Goal: Information Seeking & Learning: Learn about a topic

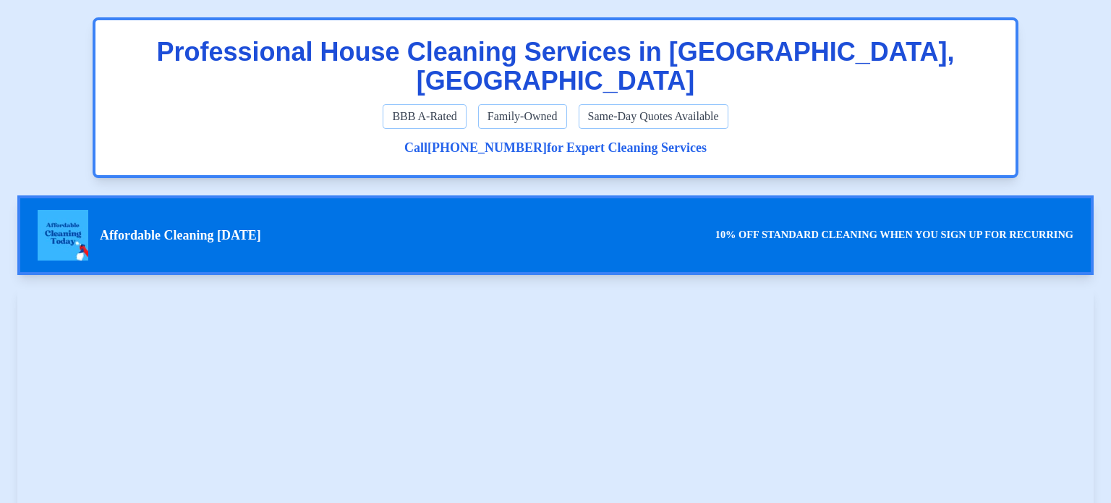
click at [522, 104] on span "Family-Owned" at bounding box center [522, 116] width 89 height 25
drag, startPoint x: 433, startPoint y: 77, endPoint x: 503, endPoint y: 79, distance: 70.2
click at [434, 104] on span "BBB A-Rated" at bounding box center [424, 116] width 83 height 25
click at [630, 104] on span "Same-Day Quotes Available" at bounding box center [654, 116] width 150 height 25
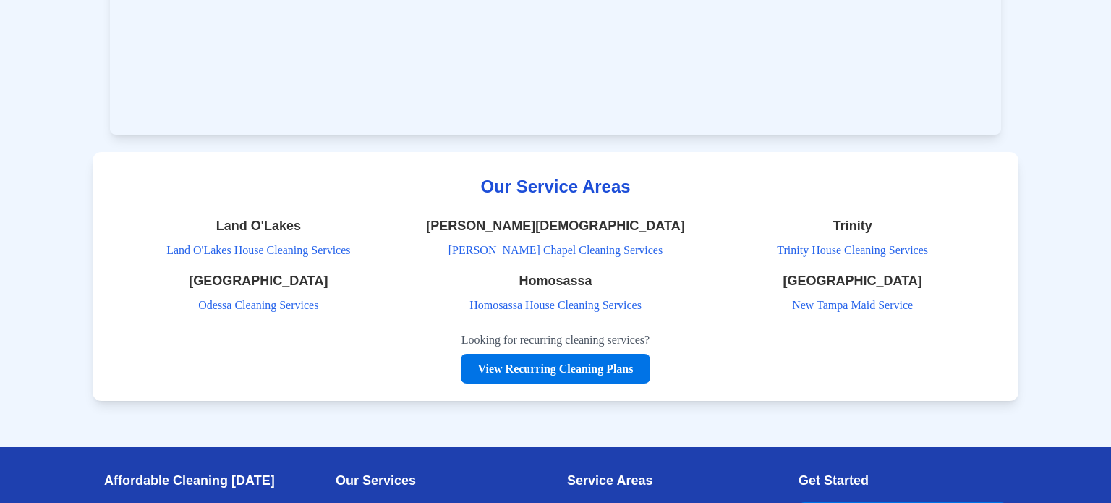
scroll to position [8808, 0]
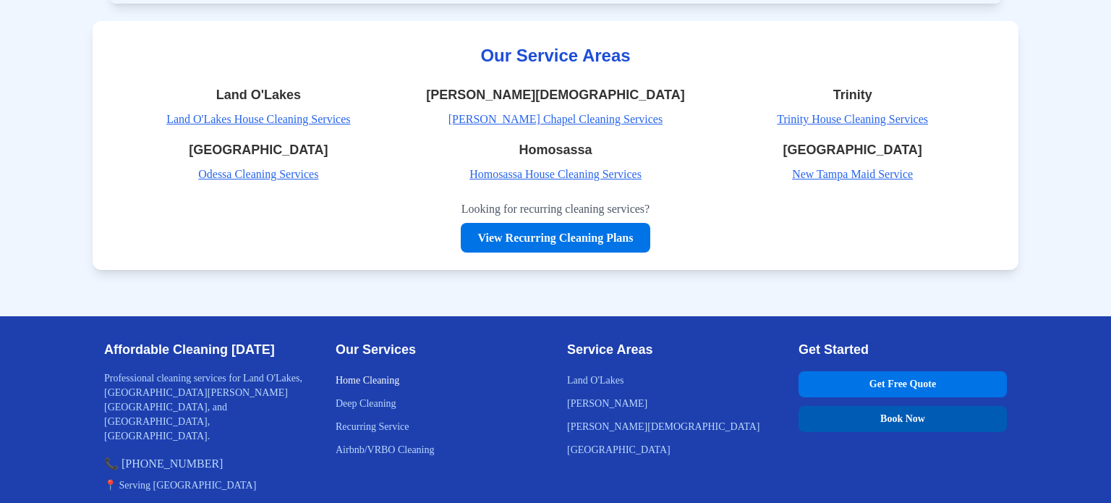
click at [378, 375] on link "Home Cleaning" at bounding box center [368, 380] width 64 height 11
